Goal: Complete application form: Complete application form

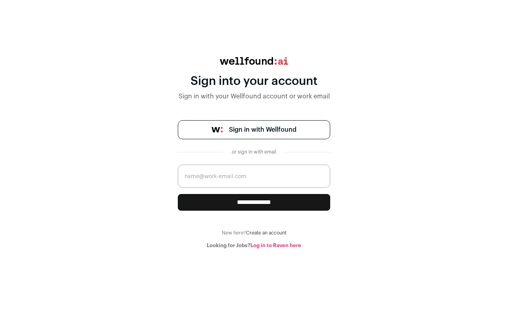
click at [257, 127] on span "Sign in with Wellfound" at bounding box center [263, 130] width 68 height 10
click at [222, 183] on input "email" at bounding box center [254, 176] width 153 height 23
type input "abuzarbhatti937@gmail.com"
click at [285, 170] on input "abuzarbhatti937@gmail.com" at bounding box center [254, 176] width 153 height 23
drag, startPoint x: 276, startPoint y: 183, endPoint x: 166, endPoint y: 174, distance: 110.0
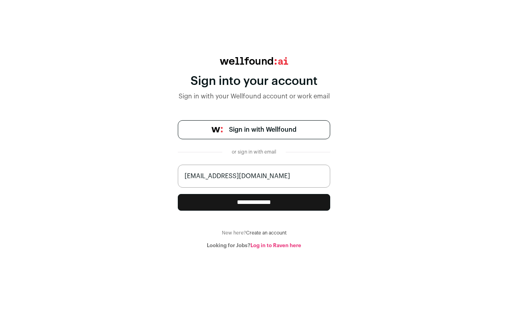
click at [166, 174] on div "**********" at bounding box center [254, 153] width 508 height 192
click at [218, 182] on input "email" at bounding box center [254, 176] width 153 height 23
type input "zainmarketing019@gmail.com"
click at [238, 201] on input "**********" at bounding box center [254, 202] width 153 height 17
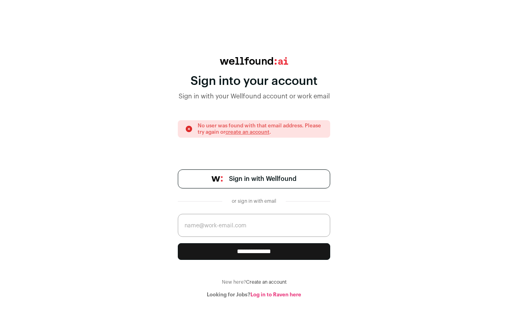
click at [238, 228] on input "email" at bounding box center [254, 225] width 153 height 23
type input "abuzarbhatti937@gmail.com"
click at [246, 248] on input "**********" at bounding box center [254, 251] width 153 height 17
click at [251, 180] on span "Sign in with Wellfound" at bounding box center [263, 179] width 68 height 10
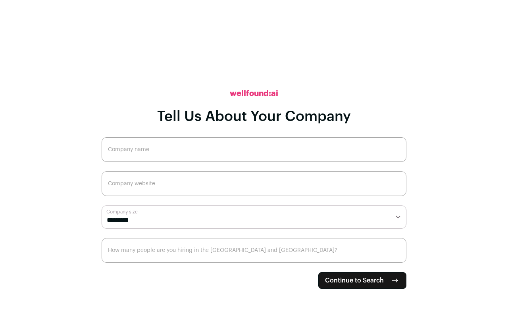
click at [160, 147] on input "Company name" at bounding box center [254, 149] width 305 height 25
click at [193, 189] on input "Company website" at bounding box center [254, 184] width 305 height 25
click at [147, 219] on select "**********" at bounding box center [254, 217] width 305 height 23
click at [485, 291] on button "Open Beacon popover" at bounding box center [479, 288] width 24 height 24
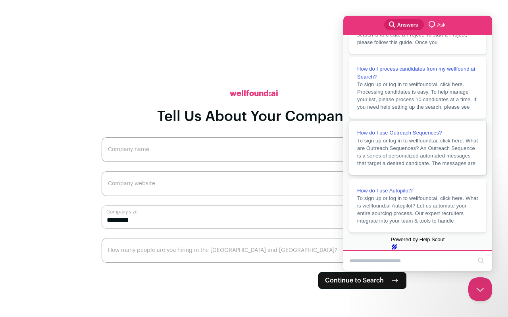
scroll to position [171, 0]
click at [420, 138] on span "To sign up or log in to wellfound:ai, click here. What are Outreach Sequences? …" at bounding box center [417, 152] width 121 height 29
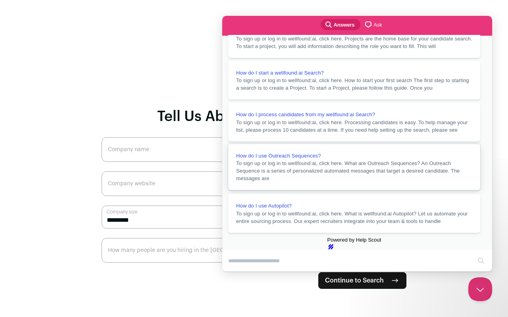
scroll to position [65, 0]
click at [237, 272] on button "Close" at bounding box center [230, 277] width 14 height 10
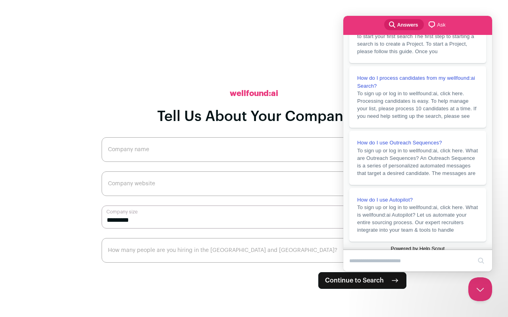
scroll to position [110, 0]
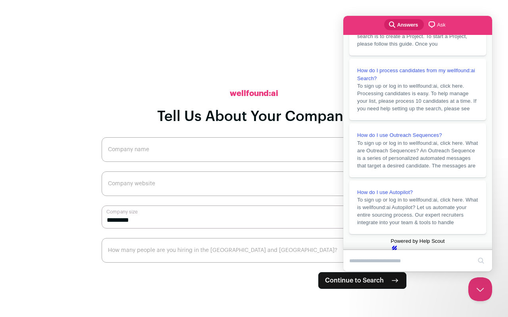
click at [138, 158] on input "Company name" at bounding box center [254, 149] width 305 height 25
type input "LinkedIn"
click at [162, 195] on input "Company website" at bounding box center [254, 184] width 305 height 25
click at [482, 292] on button "Close Beacon popover" at bounding box center [479, 288] width 24 height 24
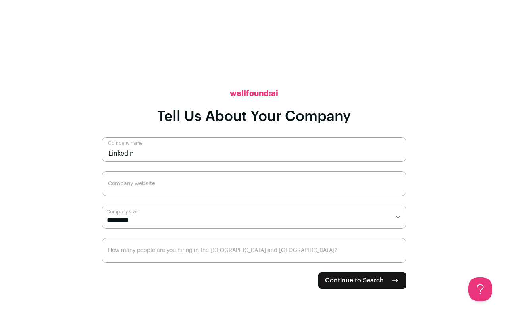
click at [152, 177] on input "Company website" at bounding box center [254, 184] width 305 height 25
click at [153, 249] on input "How many people are you hiring in the [GEOGRAPHIC_DATA] and [GEOGRAPHIC_DATA]?" at bounding box center [254, 250] width 305 height 25
click at [399, 252] on input "1" at bounding box center [254, 250] width 305 height 25
click at [396, 258] on input "0" at bounding box center [254, 250] width 305 height 25
click at [395, 252] on input "1" at bounding box center [254, 250] width 305 height 25
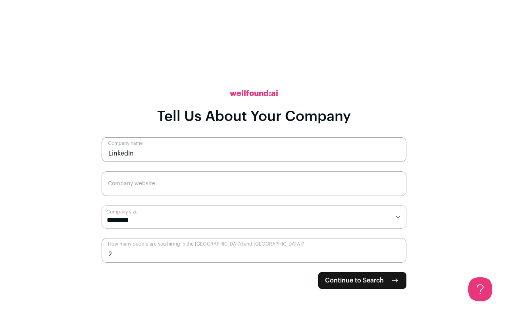
click at [395, 252] on input "2" at bounding box center [254, 250] width 305 height 25
type input "3"
click at [395, 252] on input "3" at bounding box center [254, 250] width 305 height 25
drag, startPoint x: 101, startPoint y: 131, endPoint x: 202, endPoint y: 268, distance: 170.2
click at [202, 268] on main "**********" at bounding box center [254, 158] width 508 height 317
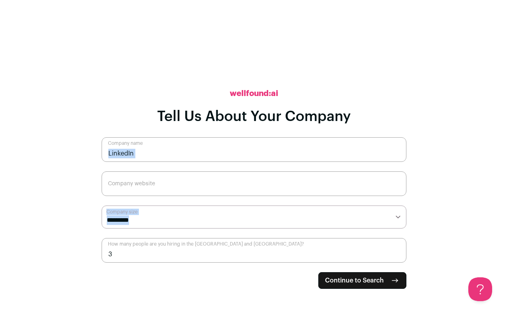
click at [151, 156] on input "LinkedIn" at bounding box center [254, 149] width 305 height 25
drag, startPoint x: 125, startPoint y: 156, endPoint x: 98, endPoint y: 156, distance: 26.2
click at [98, 156] on main "**********" at bounding box center [254, 158] width 508 height 317
drag, startPoint x: 118, startPoint y: 264, endPoint x: 103, endPoint y: 261, distance: 14.5
click at [103, 261] on form "**********" at bounding box center [254, 213] width 305 height 152
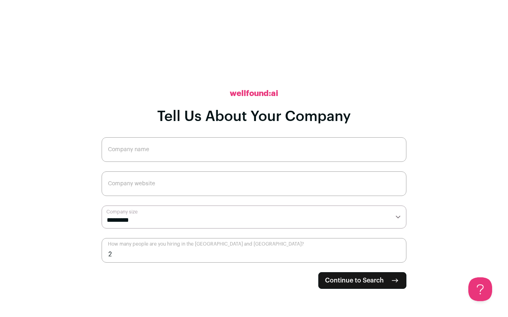
click at [396, 258] on input "2" at bounding box center [254, 250] width 305 height 25
click at [396, 258] on input "1" at bounding box center [254, 250] width 305 height 25
type input "0"
click at [396, 258] on input "0" at bounding box center [254, 250] width 305 height 25
drag, startPoint x: 106, startPoint y: 149, endPoint x: 118, endPoint y: 160, distance: 16.3
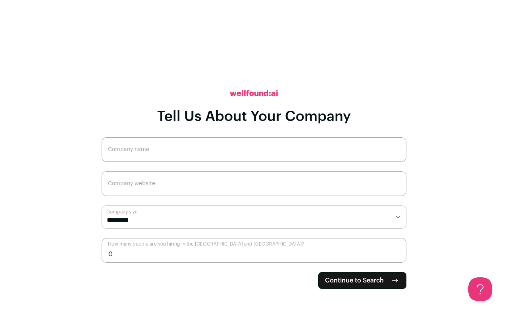
click at [118, 160] on input "Company name" at bounding box center [254, 149] width 305 height 25
drag, startPoint x: 154, startPoint y: 112, endPoint x: 312, endPoint y: 102, distance: 158.0
click at [312, 102] on div "**********" at bounding box center [254, 158] width 305 height 317
type input "wellfound:ai"
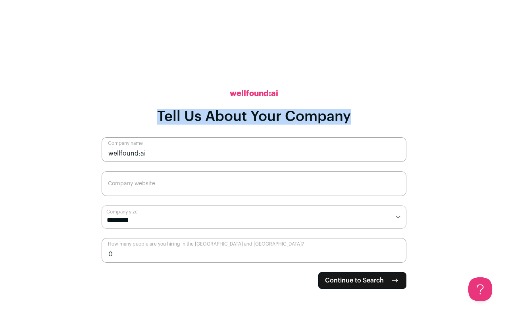
drag, startPoint x: 158, startPoint y: 119, endPoint x: 360, endPoint y: 116, distance: 201.8
click at [360, 116] on div "**********" at bounding box center [254, 158] width 305 height 317
copy h1 "Tell Us About Your Company"
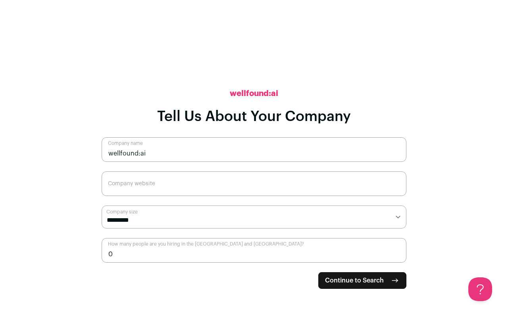
drag, startPoint x: 108, startPoint y: 142, endPoint x: 154, endPoint y: 150, distance: 46.4
click at [147, 145] on input "wellfound:ai" at bounding box center [254, 149] width 305 height 25
drag, startPoint x: 108, startPoint y: 143, endPoint x: 142, endPoint y: 141, distance: 33.8
click at [142, 141] on input "Company name" at bounding box center [254, 149] width 305 height 25
drag, startPoint x: 109, startPoint y: 182, endPoint x: 160, endPoint y: 191, distance: 51.7
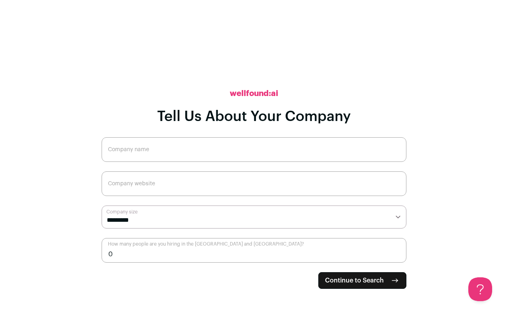
click at [160, 191] on input "Company website" at bounding box center [254, 184] width 305 height 25
drag, startPoint x: 108, startPoint y: 177, endPoint x: 151, endPoint y: 180, distance: 42.6
click at [151, 180] on input "Company website" at bounding box center [254, 184] width 305 height 25
drag, startPoint x: 102, startPoint y: 210, endPoint x: 118, endPoint y: 206, distance: 16.0
click at [148, 215] on select "**********" at bounding box center [254, 217] width 305 height 23
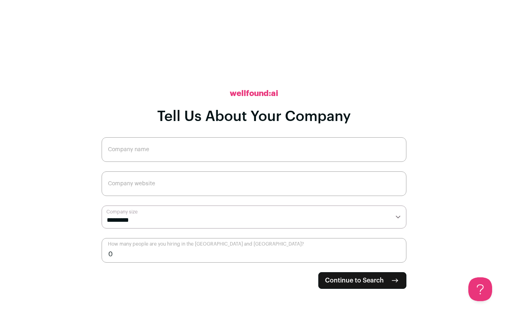
click at [72, 196] on main "**********" at bounding box center [254, 158] width 508 height 317
drag, startPoint x: 108, startPoint y: 150, endPoint x: 124, endPoint y: 150, distance: 15.9
click at [124, 150] on input "Company name" at bounding box center [254, 149] width 305 height 25
click at [203, 152] on input "Company name" at bounding box center [254, 149] width 305 height 25
click at [176, 191] on input "Company website" at bounding box center [254, 184] width 305 height 25
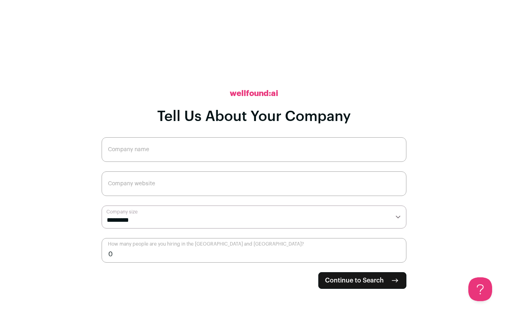
click at [169, 221] on select "**********" at bounding box center [254, 217] width 305 height 23
click at [57, 195] on main "**********" at bounding box center [254, 158] width 508 height 317
drag, startPoint x: 109, startPoint y: 245, endPoint x: 115, endPoint y: 246, distance: 6.4
click at [115, 246] on input "0" at bounding box center [254, 250] width 305 height 25
click at [181, 248] on input "0" at bounding box center [254, 250] width 305 height 25
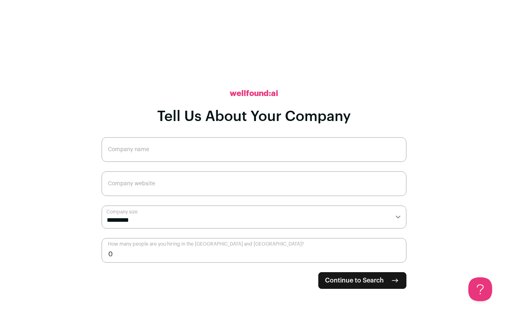
drag, startPoint x: 236, startPoint y: 244, endPoint x: 207, endPoint y: 245, distance: 28.6
click at [207, 245] on input "0" at bounding box center [254, 250] width 305 height 25
click at [228, 242] on input "0" at bounding box center [254, 250] width 305 height 25
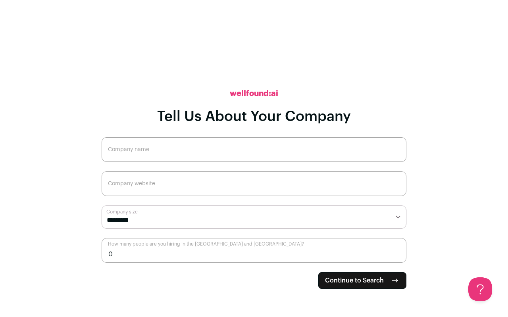
click at [228, 242] on input "0" at bounding box center [254, 250] width 305 height 25
click at [229, 250] on input "0" at bounding box center [254, 250] width 305 height 25
click at [157, 153] on input "Company name" at bounding box center [254, 149] width 305 height 25
